Goal: Task Accomplishment & Management: Manage account settings

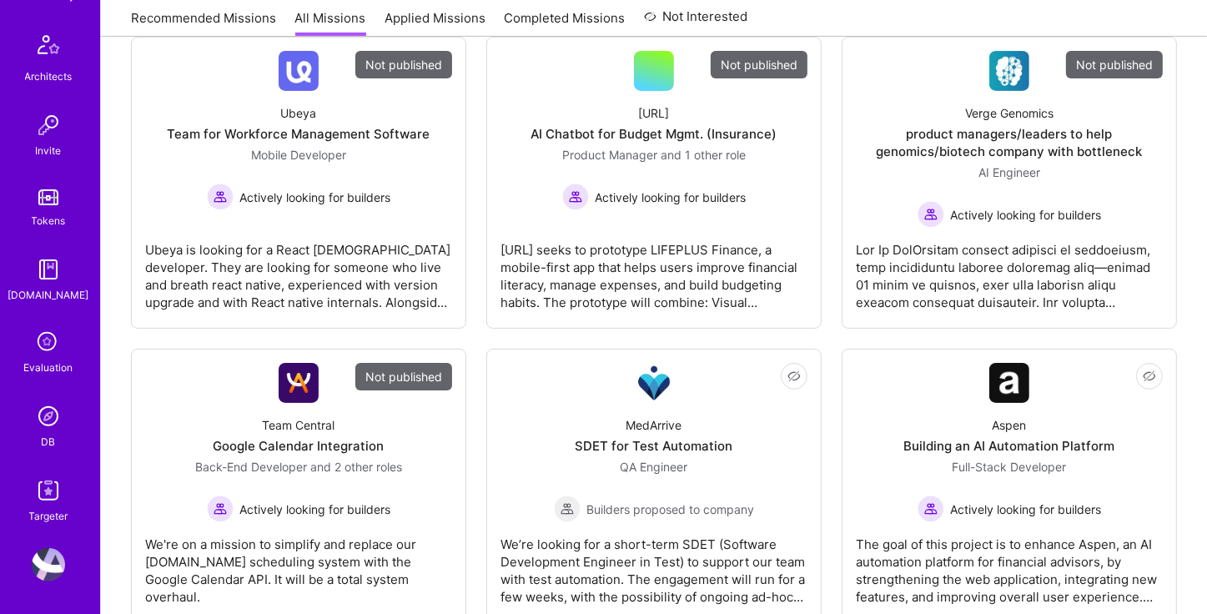
scroll to position [289, 0]
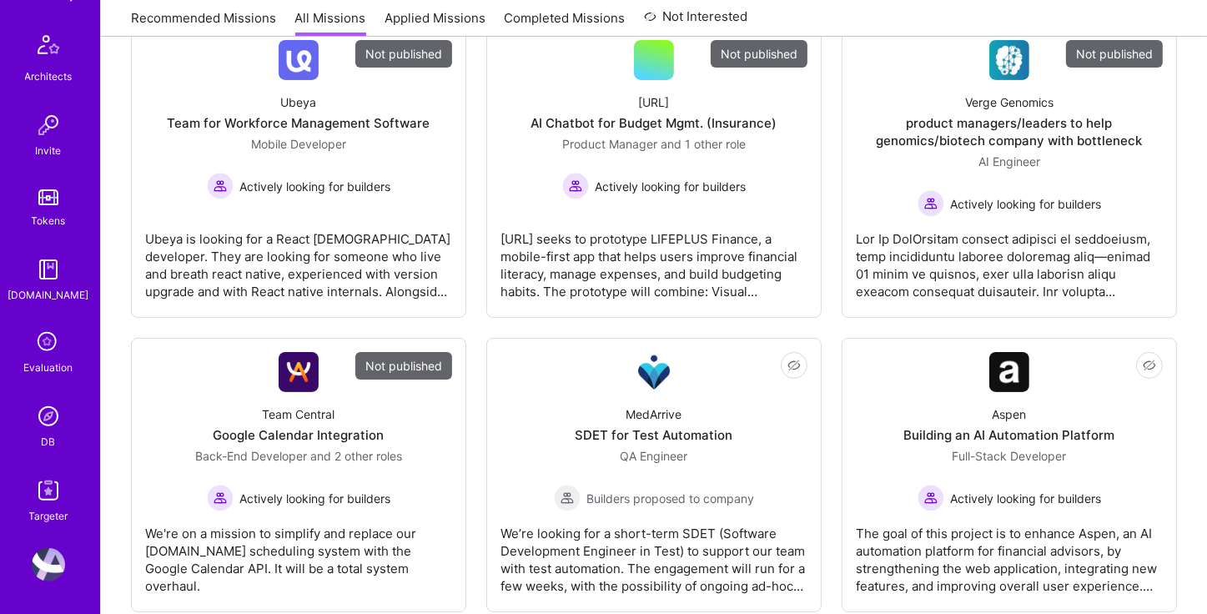
click at [48, 427] on img at bounding box center [48, 415] width 33 height 33
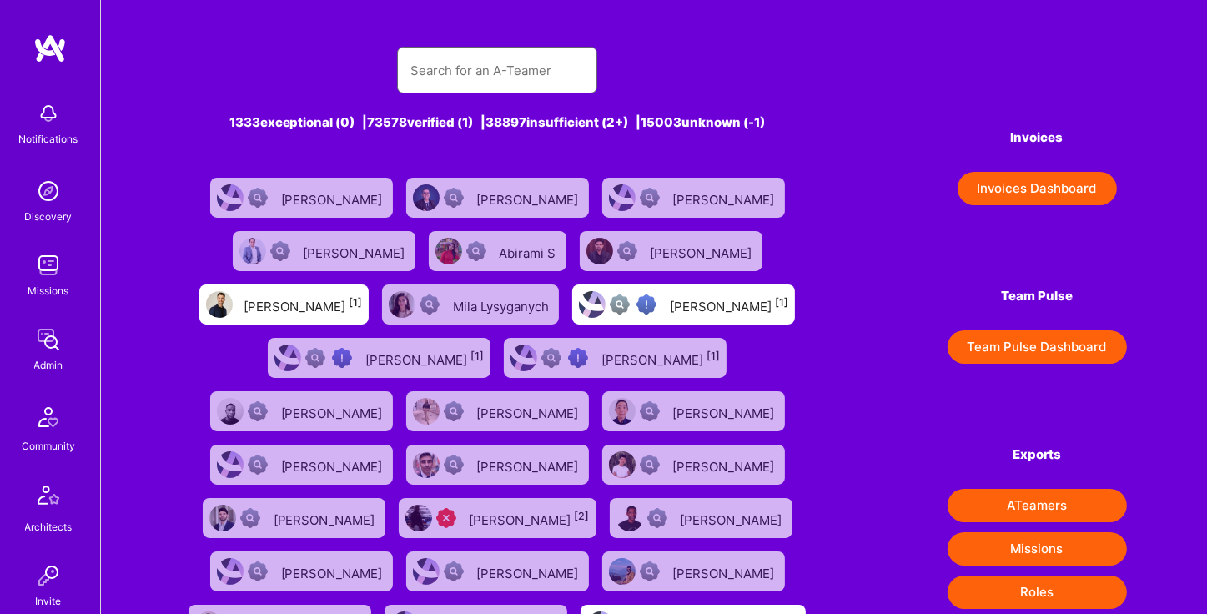
click at [477, 83] on input "text" at bounding box center [496, 70] width 173 height 43
type input "d"
type input "[PERSON_NAME]"
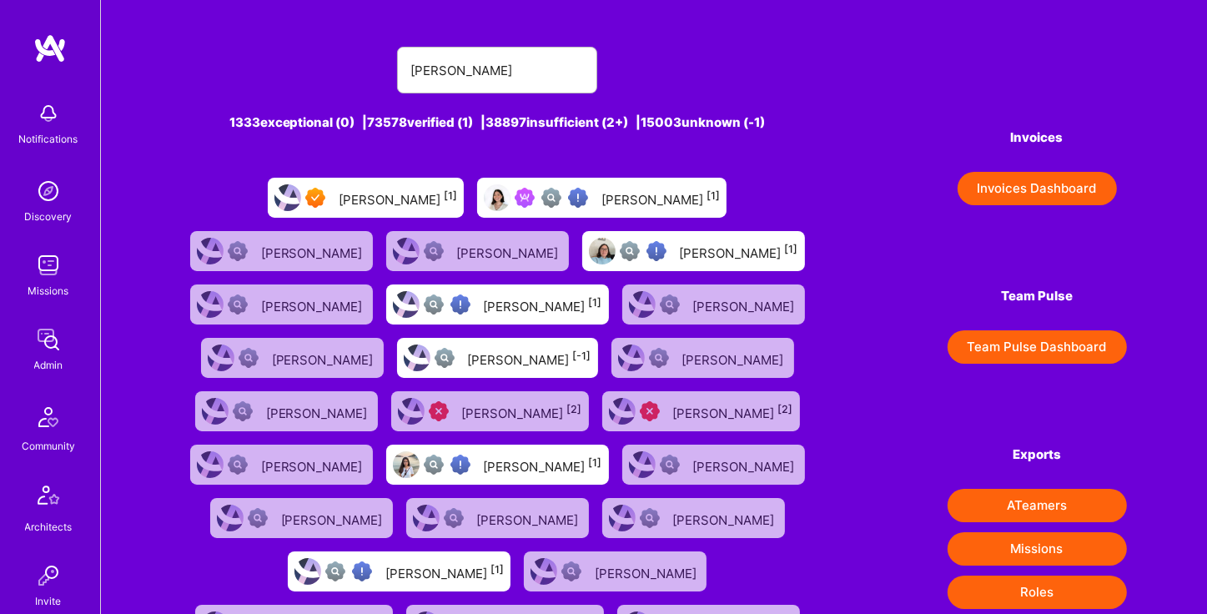
click at [323, 208] on div "[PERSON_NAME] [1]" at bounding box center [366, 198] width 196 height 40
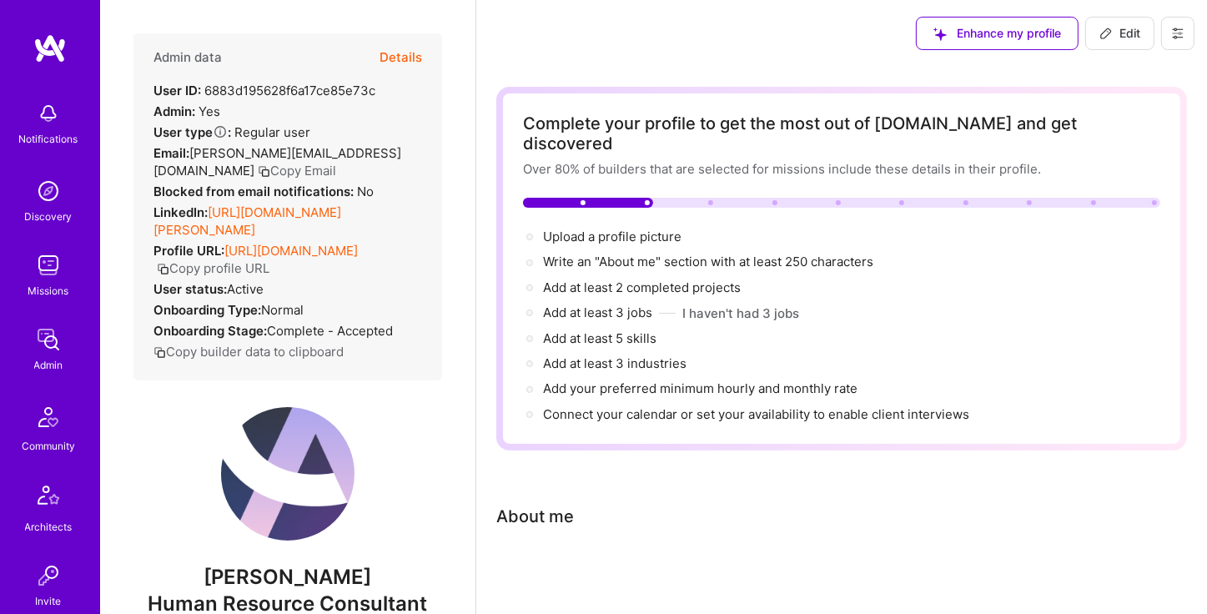
click at [225, 248] on link "[URL][DOMAIN_NAME]" at bounding box center [290, 251] width 133 height 16
click at [394, 58] on button "Details" at bounding box center [400, 57] width 43 height 48
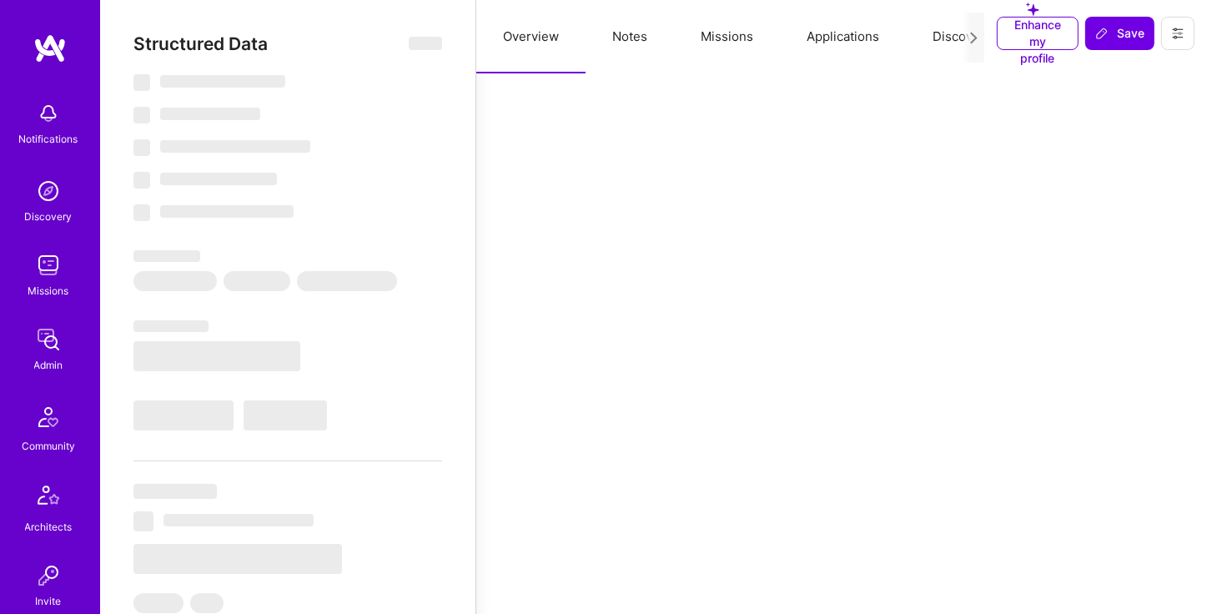
select select "7"
select select "US"
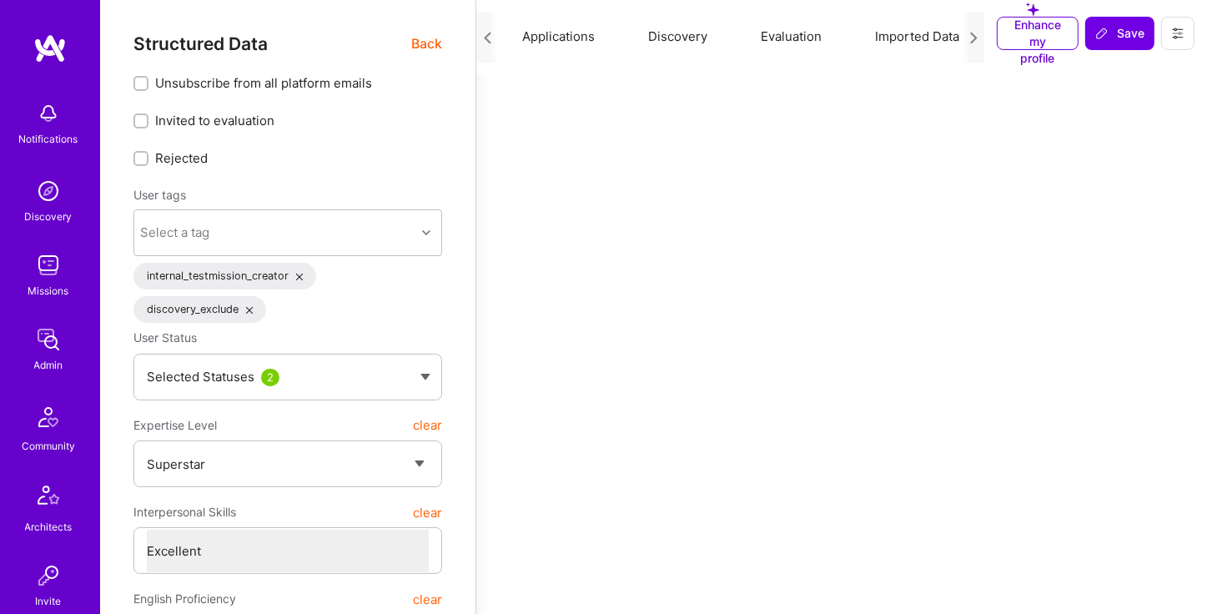
scroll to position [0, 285]
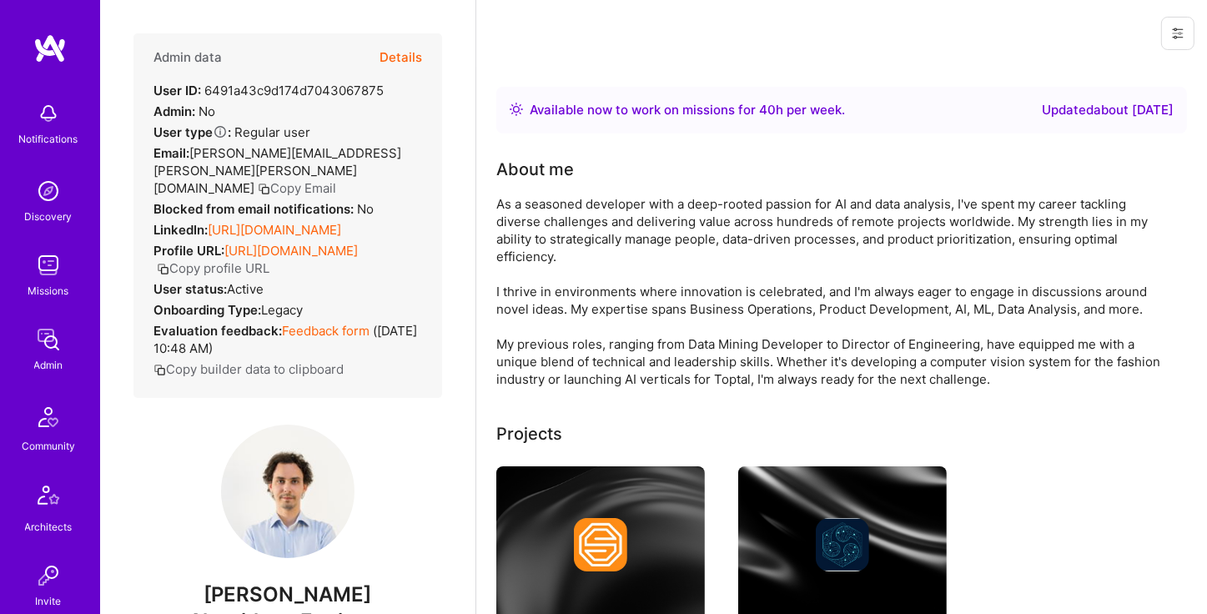
click at [387, 58] on button "Details" at bounding box center [400, 57] width 43 height 48
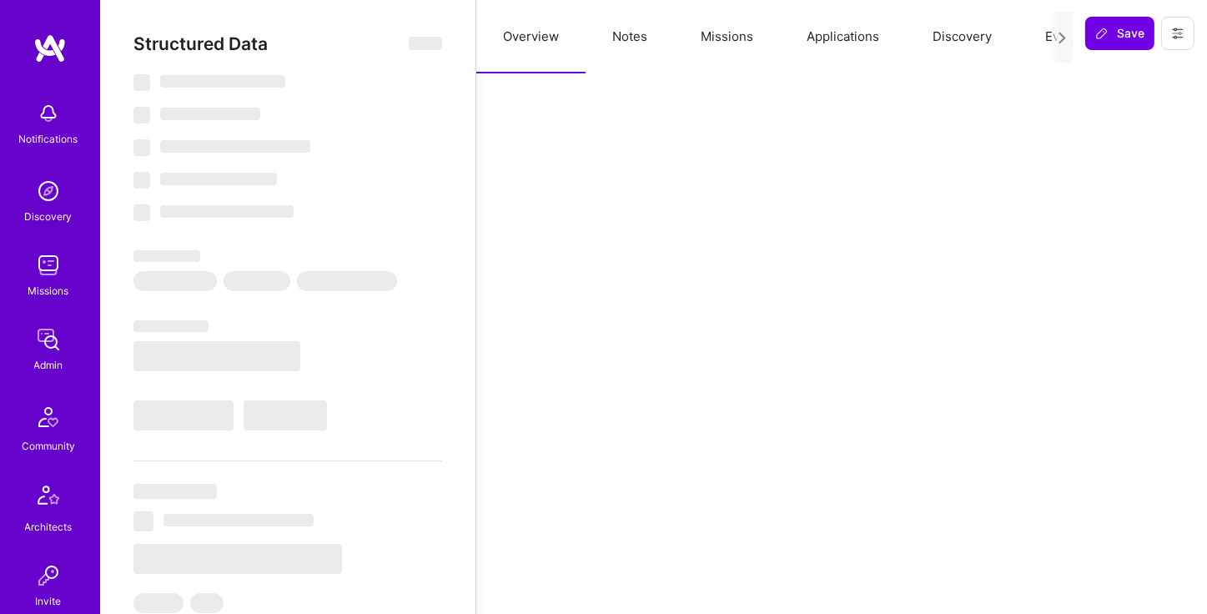
click at [730, 53] on button "Missions" at bounding box center [727, 36] width 106 height 73
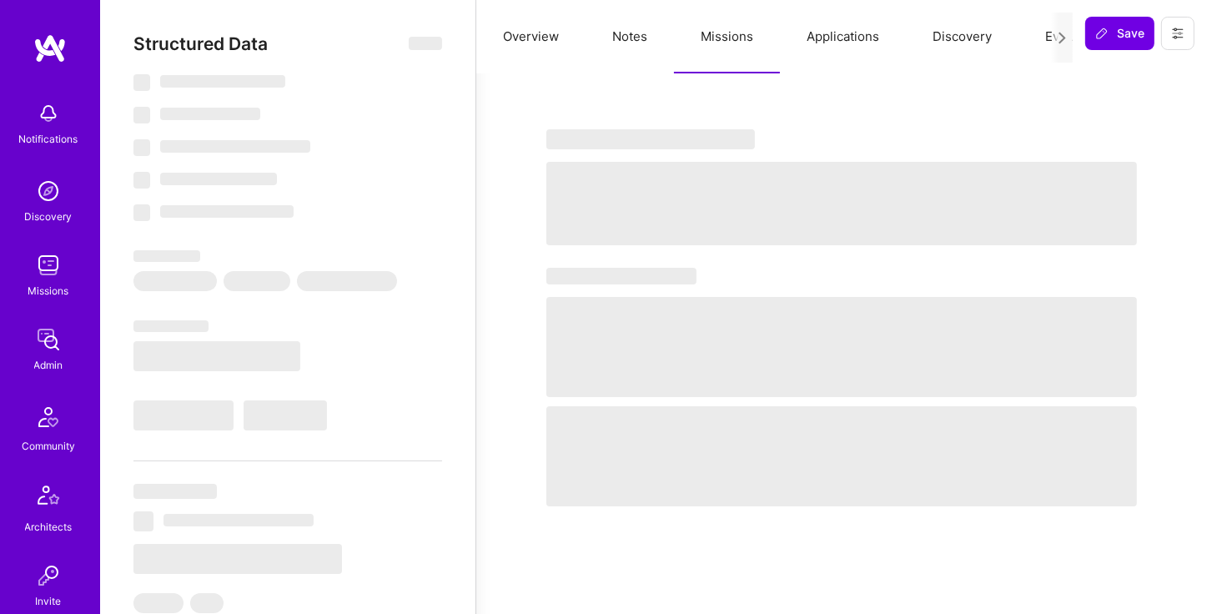
select select "Right Now"
select select "7"
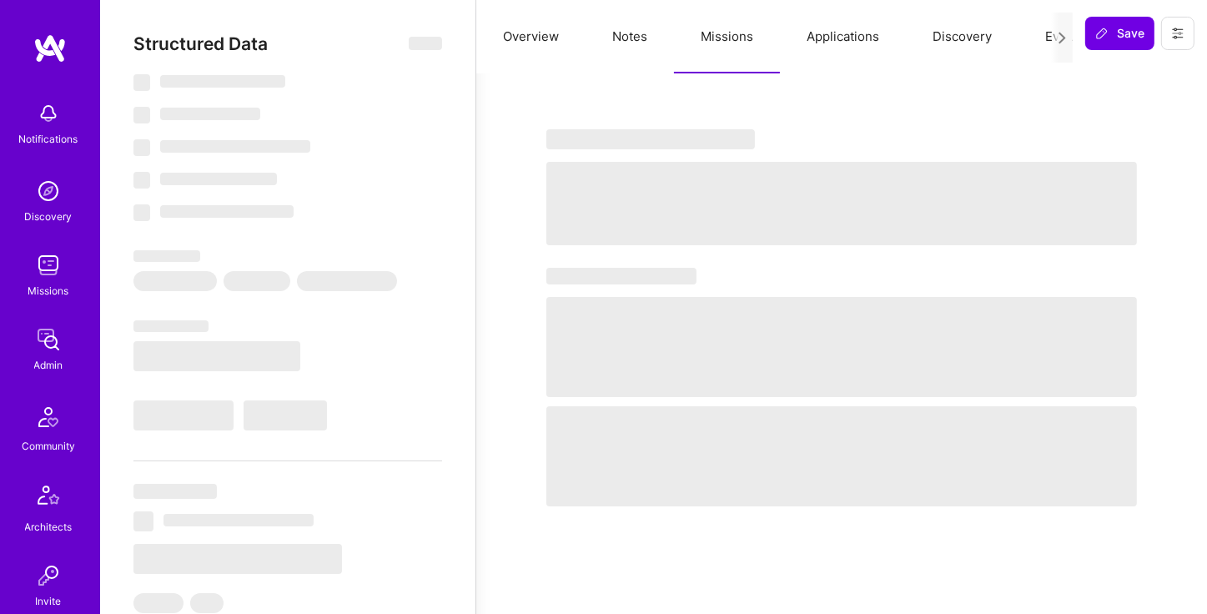
select select "PT"
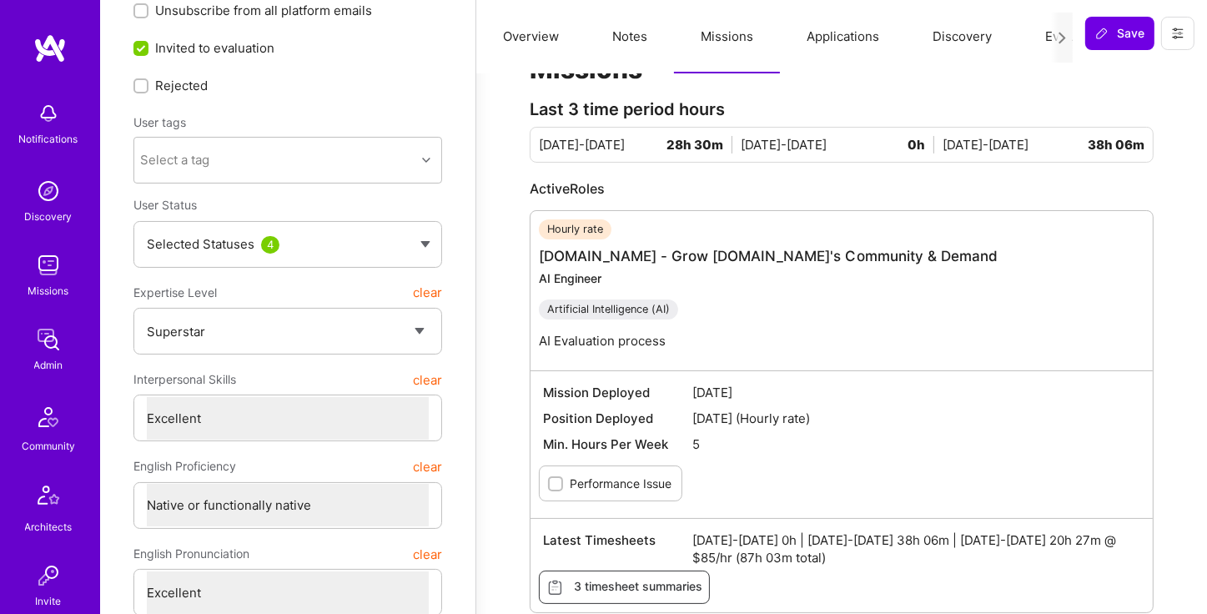
scroll to position [82, 0]
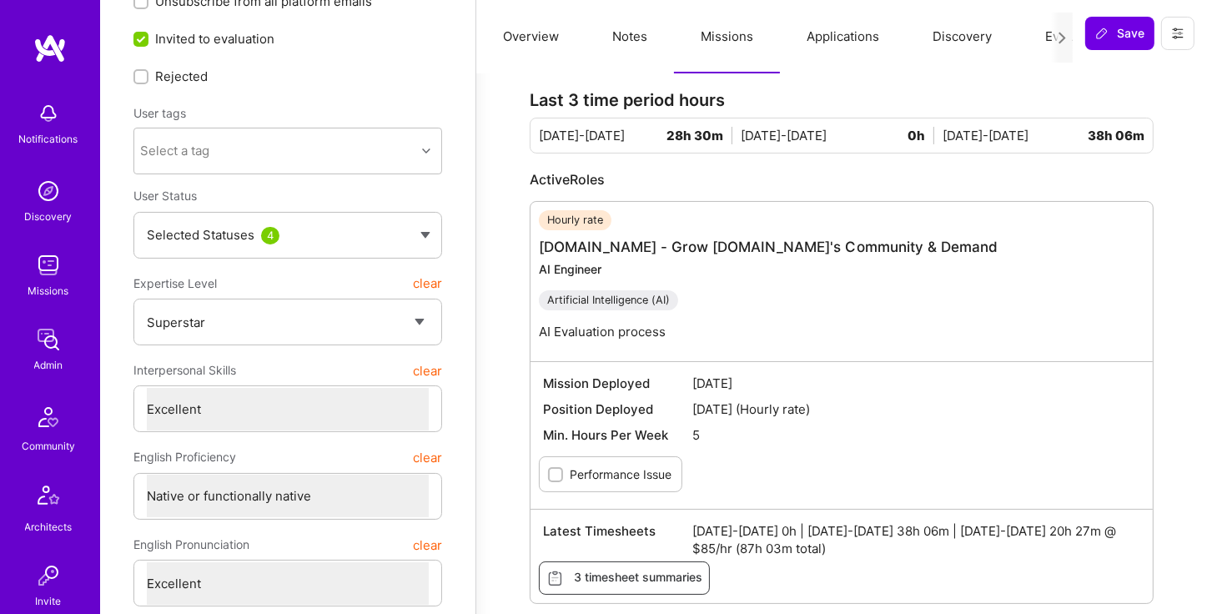
click at [1060, 50] on div at bounding box center [1062, 38] width 22 height 50
click at [1163, 419] on div "Missions Last 3 time period hours Jul 16-31 28h 30m Aug 1-15 0h Aug 16-31 38h 0…" at bounding box center [841, 331] width 690 height 638
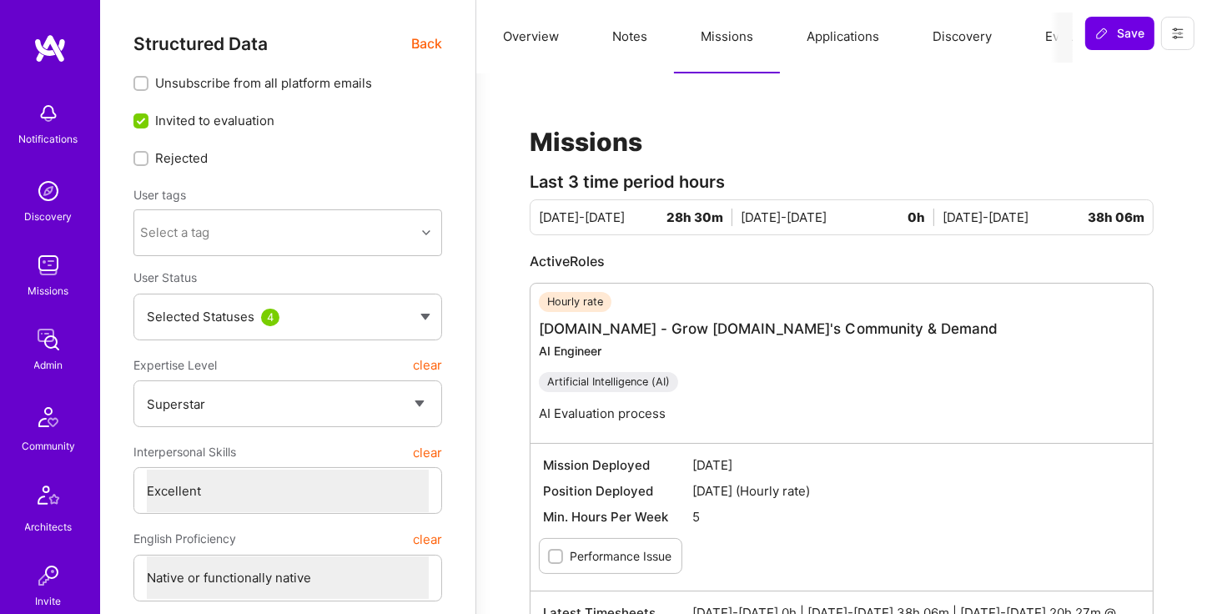
scroll to position [0, 196]
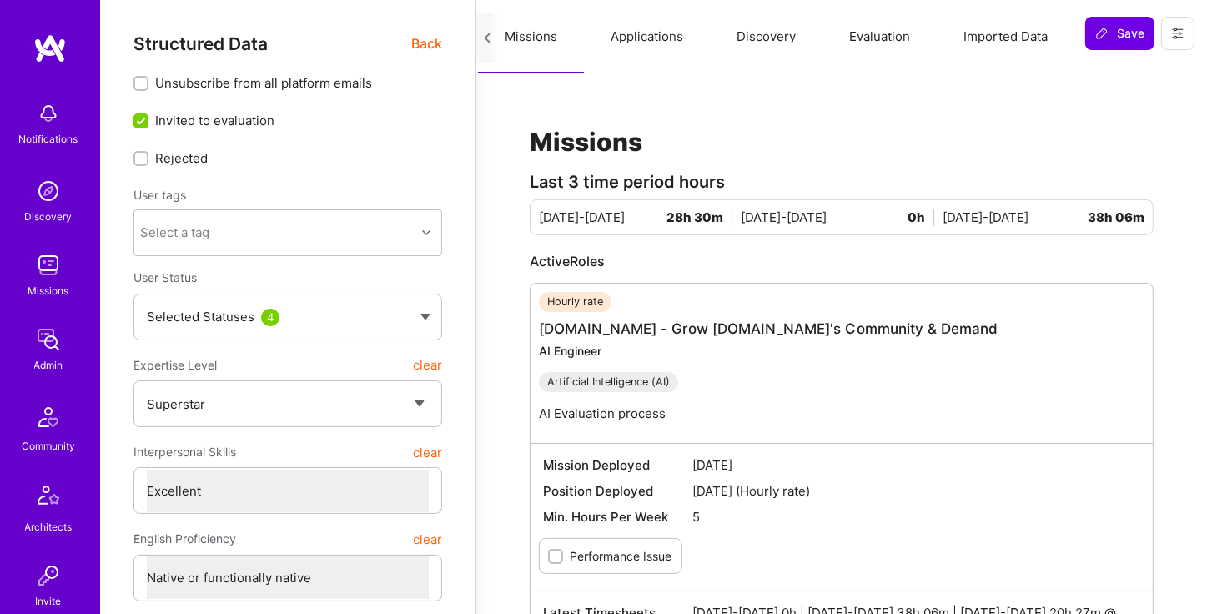
click at [486, 36] on icon at bounding box center [487, 38] width 13 height 13
click at [434, 34] on span "Back" at bounding box center [426, 43] width 31 height 21
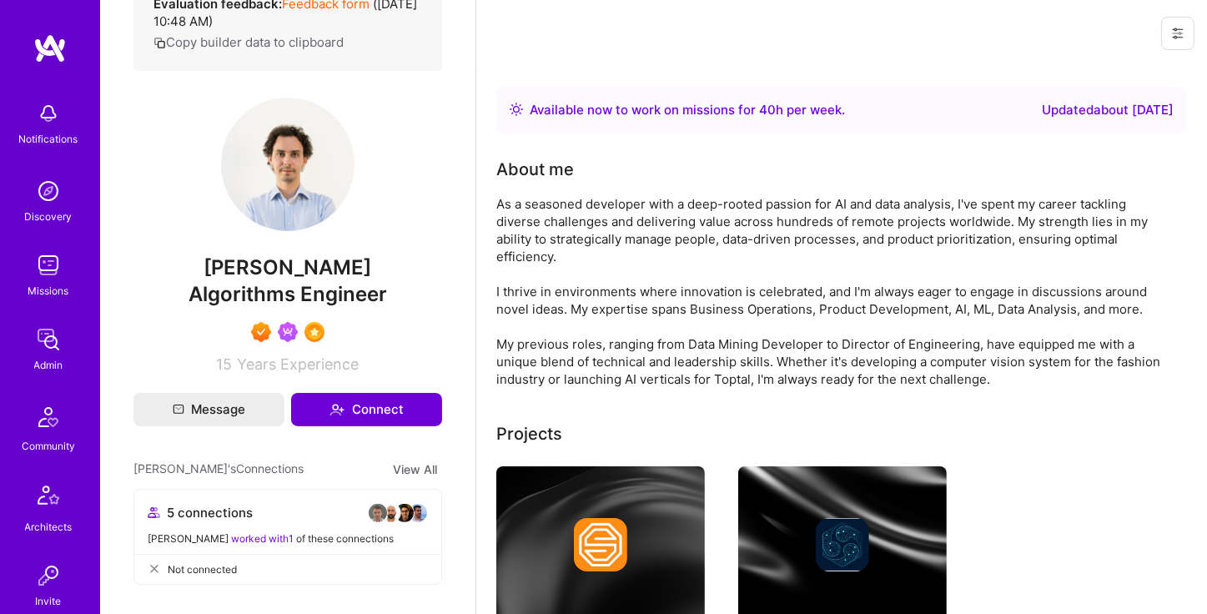
scroll to position [0, 0]
